Goal: Task Accomplishment & Management: Complete application form

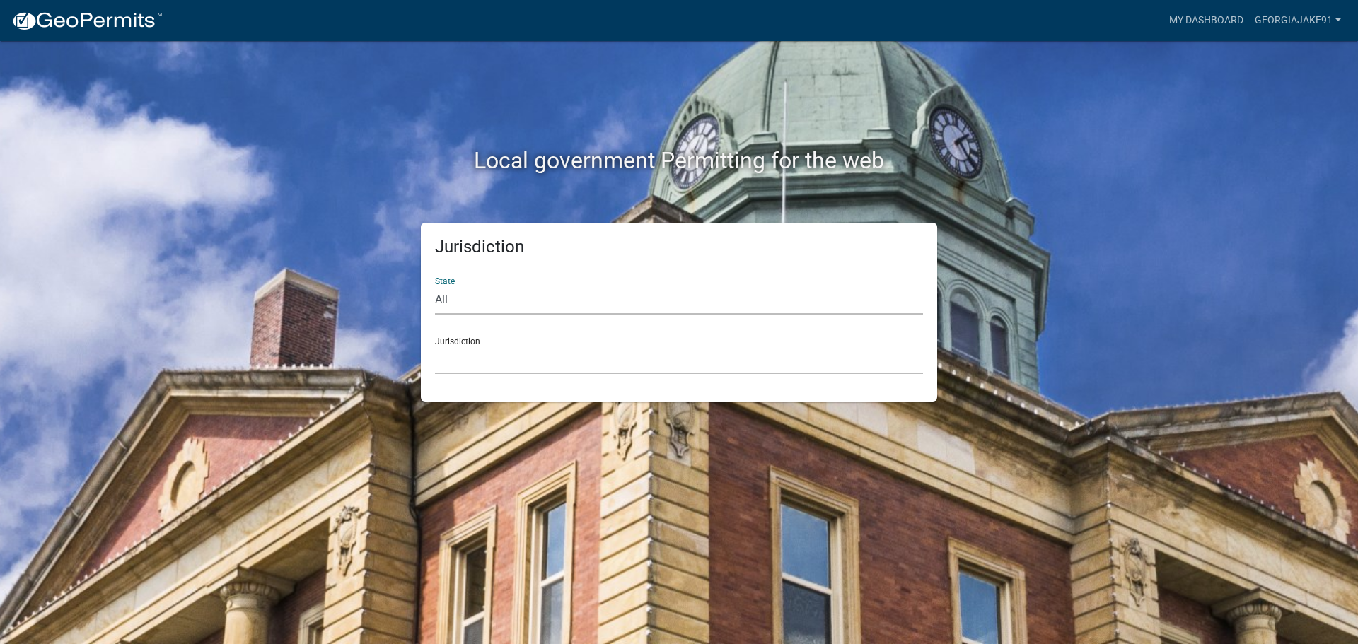
click at [470, 308] on select "All [US_STATE] [US_STATE] [US_STATE] [US_STATE] [US_STATE] [US_STATE] [US_STATE…" at bounding box center [679, 300] width 488 height 29
select select "[US_STATE]"
click at [435, 286] on select "All [US_STATE] [US_STATE] [US_STATE] [US_STATE] [US_STATE] [US_STATE] [US_STATE…" at bounding box center [679, 300] width 488 height 29
click at [497, 338] on div "Jurisdiction [GEOGRAPHIC_DATA], [US_STATE][PERSON_NAME][GEOGRAPHIC_DATA], [US_S…" at bounding box center [679, 350] width 488 height 49
click at [497, 364] on select "[GEOGRAPHIC_DATA], [US_STATE][PERSON_NAME][GEOGRAPHIC_DATA], [US_STATE][PERSON_…" at bounding box center [679, 360] width 488 height 29
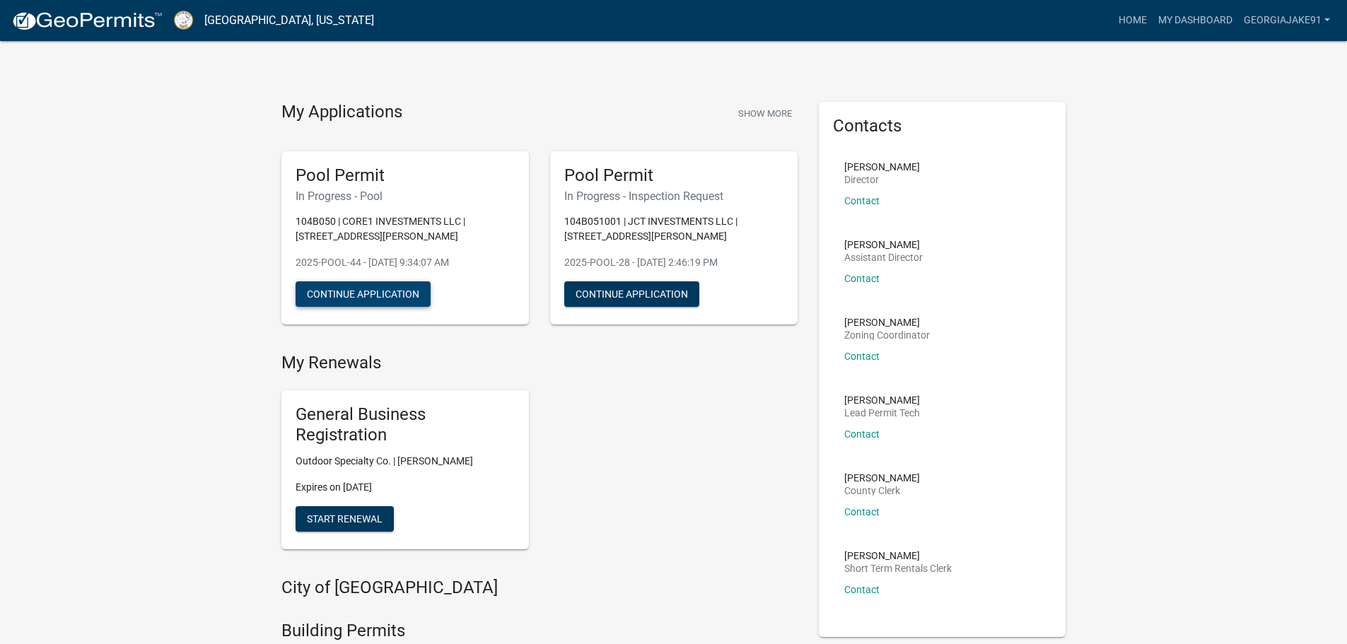
click at [373, 298] on button "Continue Application" at bounding box center [363, 294] width 135 height 25
